Goal: Check status: Check status

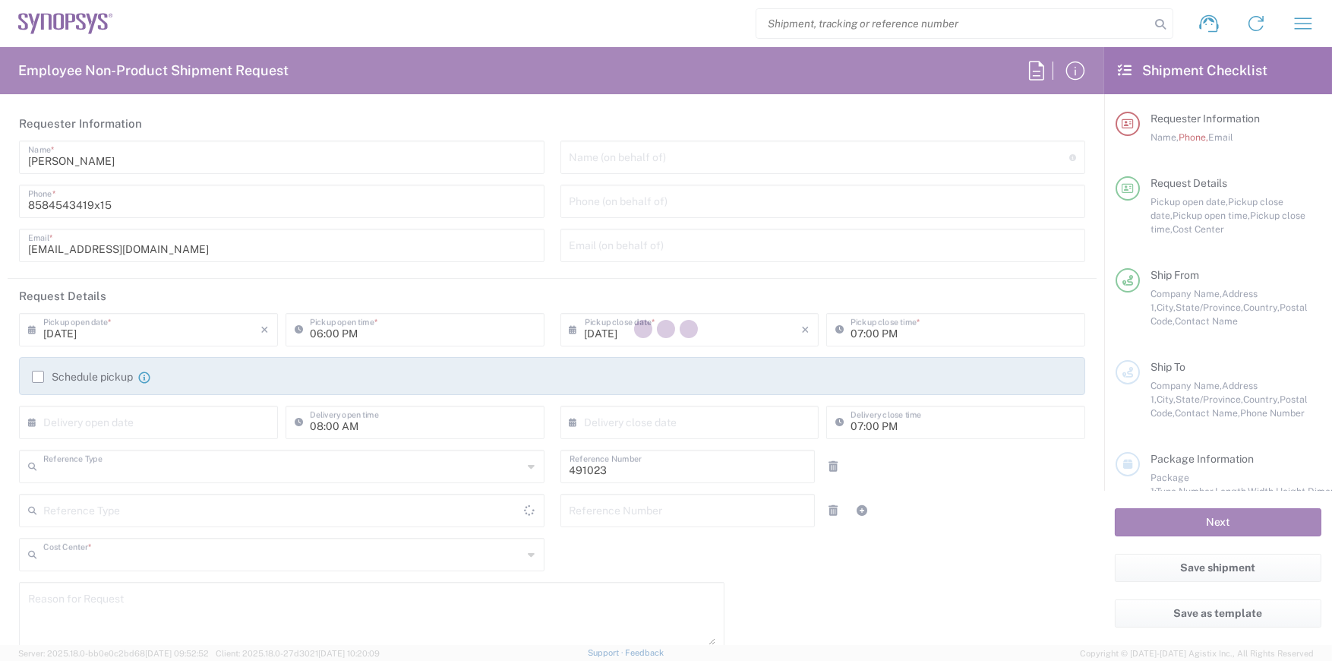
type input "Department"
type input "US01, SDG, M, HAPSOp 491023"
type input "[US_STATE]"
type input "[GEOGRAPHIC_DATA]"
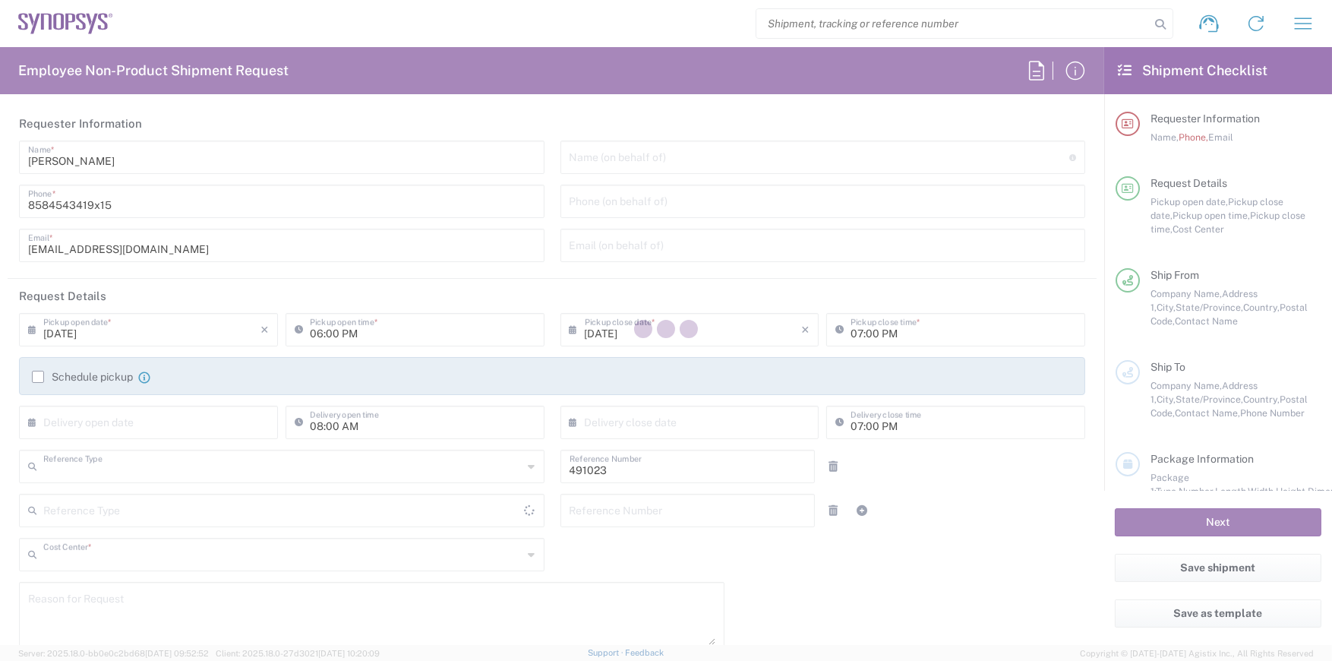
type input "Delivered at Place"
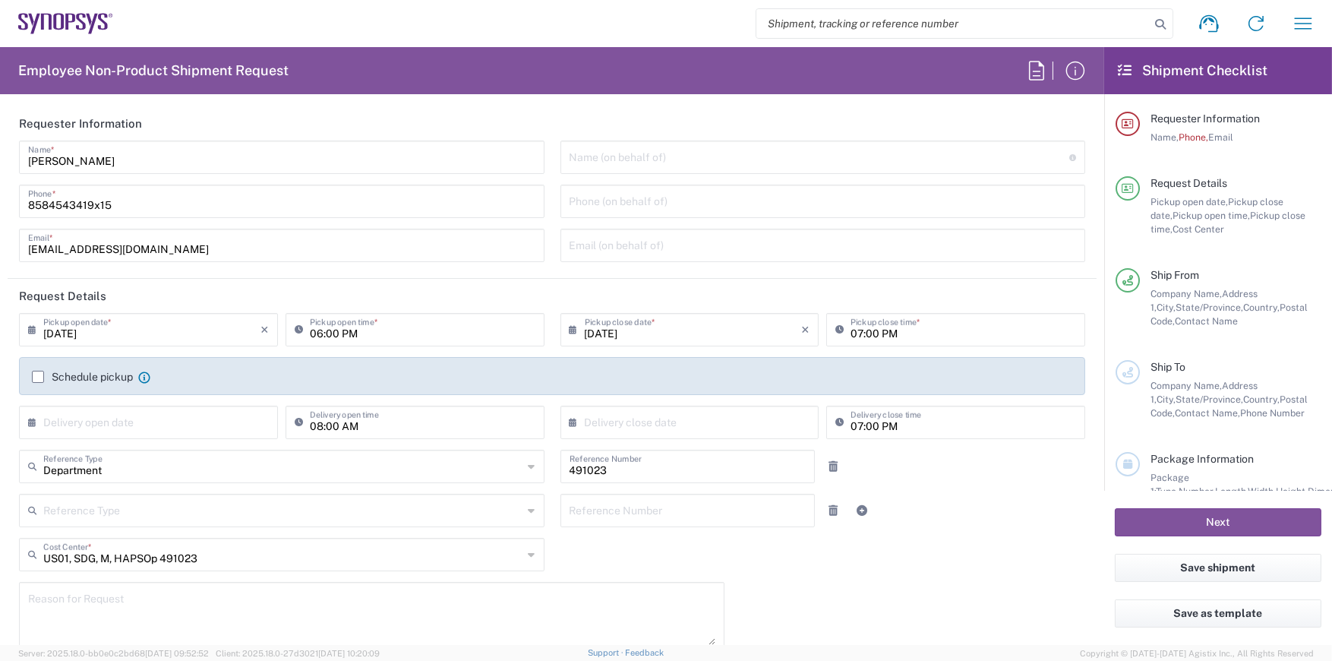
type input "La Jolla US2D"
drag, startPoint x: 1278, startPoint y: 0, endPoint x: 938, endPoint y: 48, distance: 342.7
click at [862, 115] on header "Requester Information" at bounding box center [552, 123] width 1089 height 34
click at [1294, 24] on icon "button" at bounding box center [1302, 22] width 17 height 11
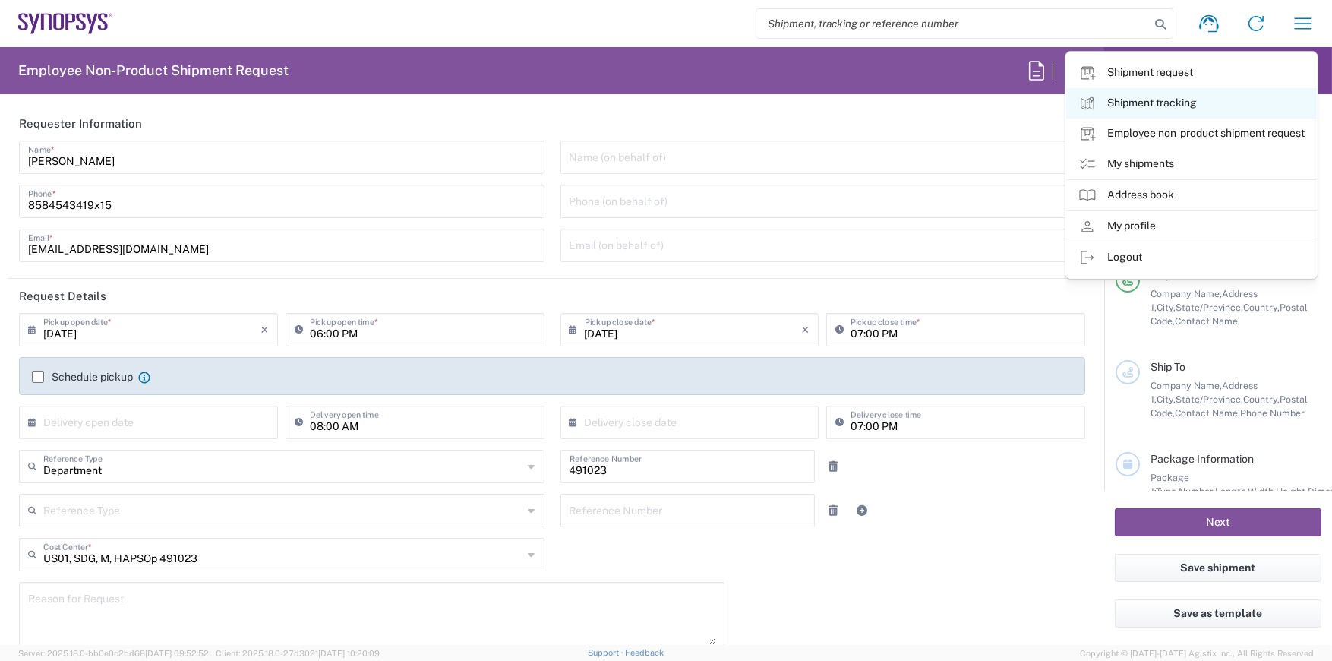
click at [1132, 95] on link "Shipment tracking" at bounding box center [1191, 103] width 251 height 30
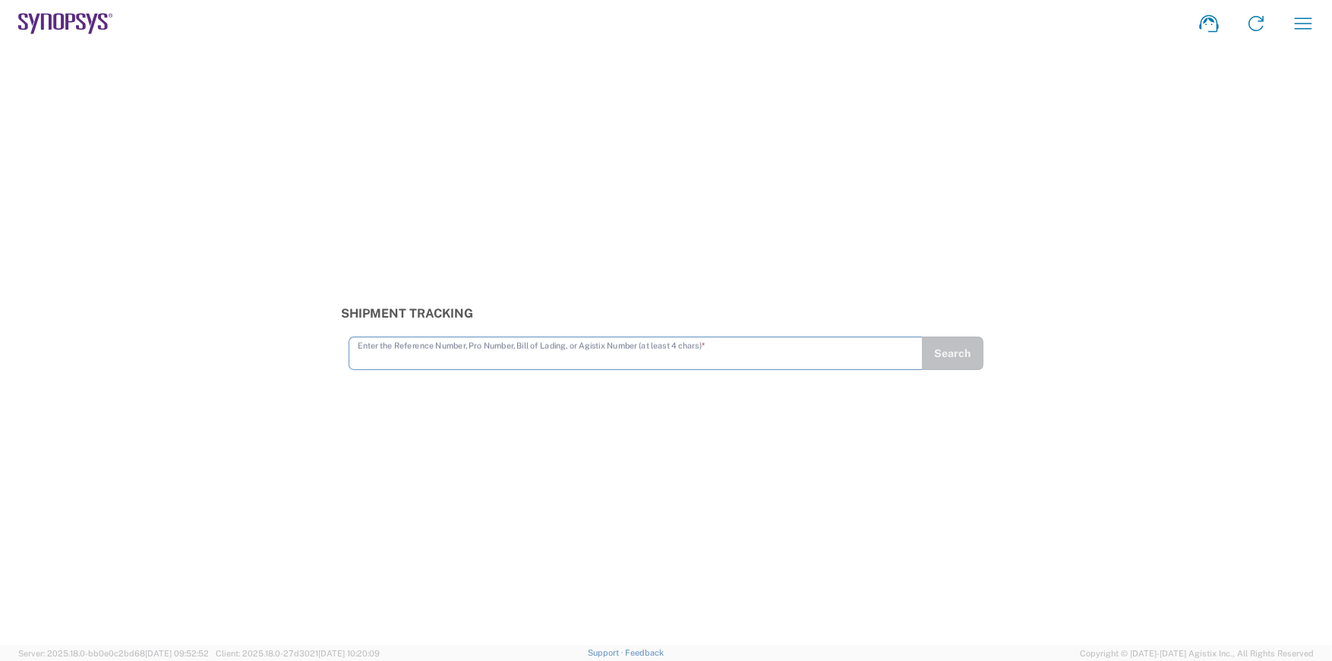
click at [579, 359] on input "text" at bounding box center [636, 352] width 556 height 27
type input "56724775"
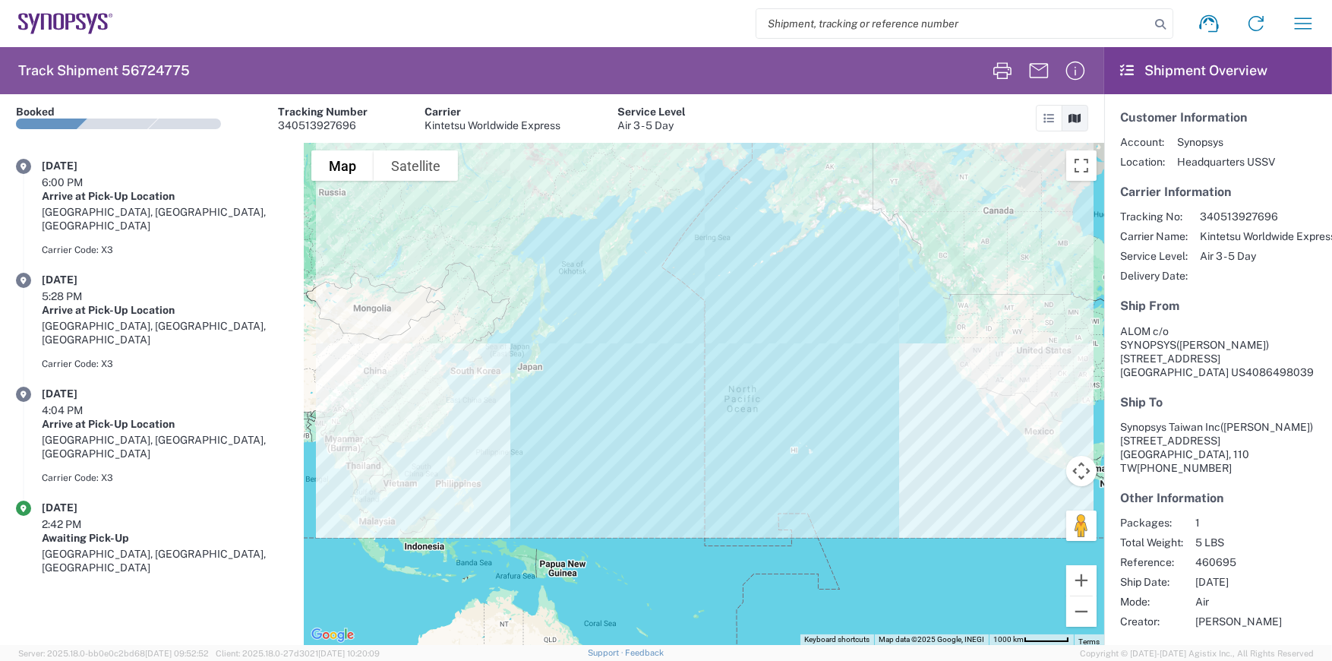
click at [174, 545] on agx-shipment-transit-statuses-widget "[DATE] 6:00 PM Arrive at Pick-Up Location [GEOGRAPHIC_DATA], [GEOGRAPHIC_DATA],…" at bounding box center [152, 394] width 304 height 502
click at [1247, 216] on span "340513927696" at bounding box center [1268, 217] width 136 height 14
copy span "340513927696"
click at [1234, 308] on h5 "Ship From" at bounding box center [1218, 305] width 196 height 14
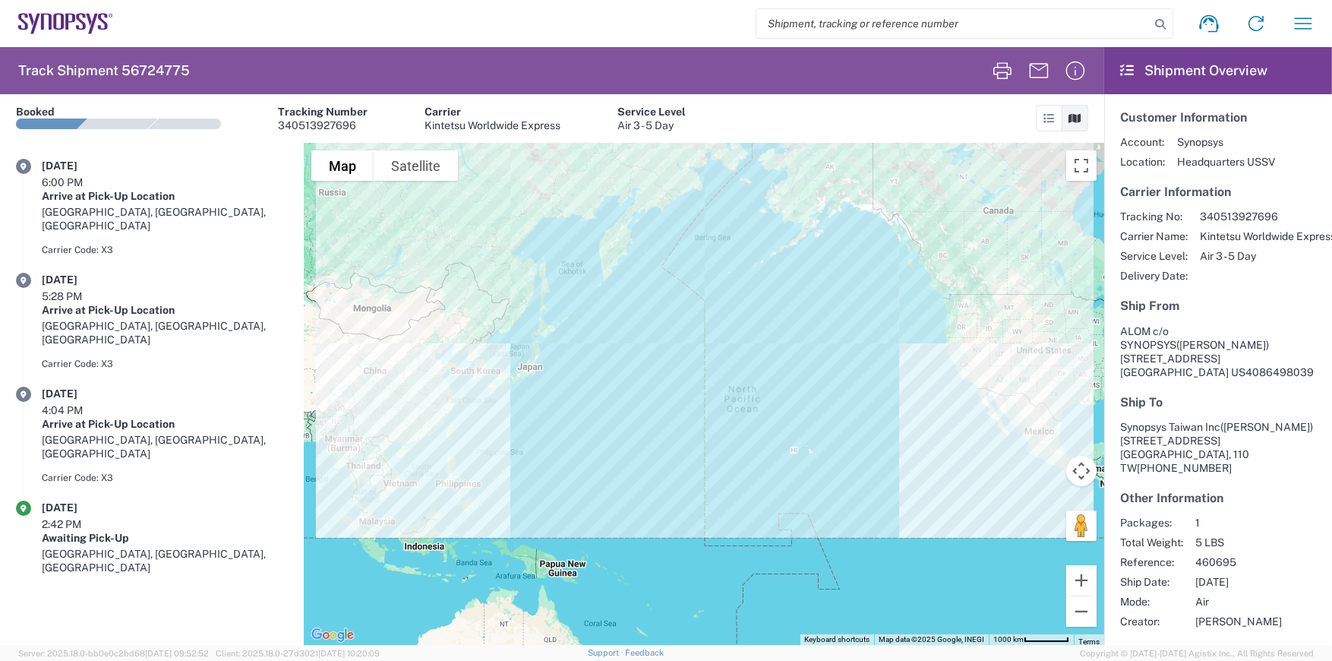
click at [225, 487] on agx-shipment-transit-statuses-widget "[DATE] 6:00 PM Arrive at Pick-Up Location [GEOGRAPHIC_DATA], [GEOGRAPHIC_DATA],…" at bounding box center [152, 394] width 304 height 502
